Goal: Task Accomplishment & Management: Manage account settings

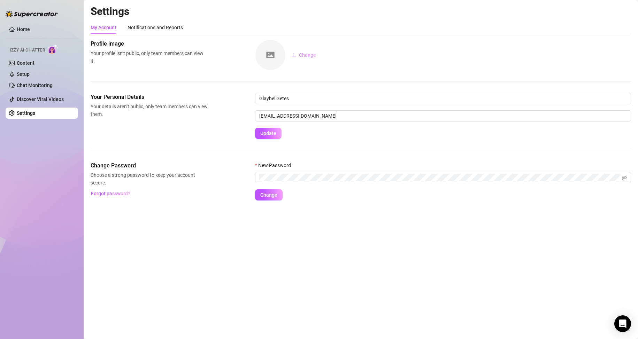
click at [303, 54] on span "Change" at bounding box center [307, 55] width 17 height 6
click at [149, 23] on div "Notifications and Reports" at bounding box center [155, 27] width 55 height 13
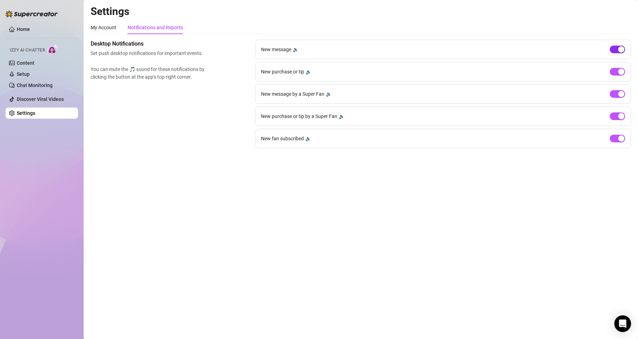
click at [618, 52] on span "button" at bounding box center [617, 50] width 15 height 8
click at [619, 53] on span "button" at bounding box center [617, 50] width 15 height 8
click at [48, 88] on link "Chat Monitoring" at bounding box center [35, 86] width 36 height 6
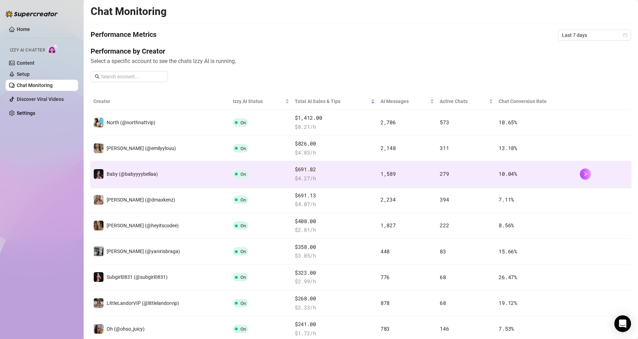
scroll to position [69, 0]
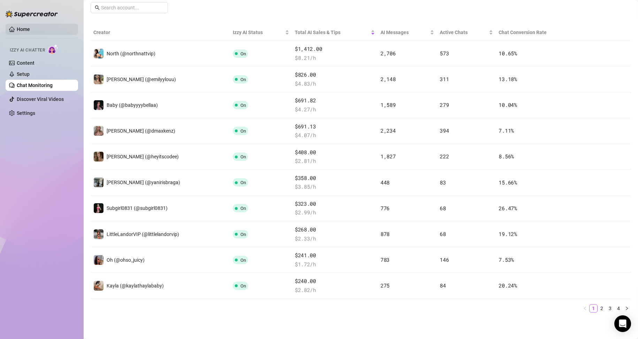
click at [30, 28] on link "Home" at bounding box center [23, 29] width 13 height 6
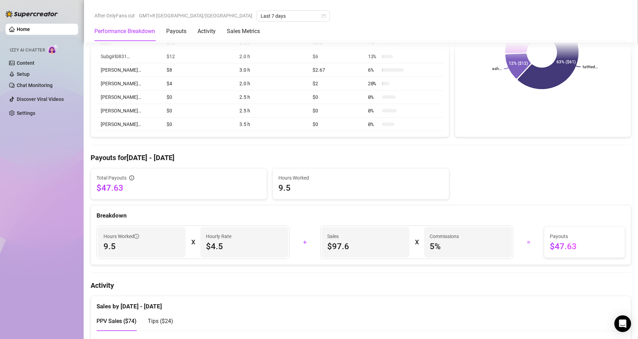
scroll to position [174, 0]
